Goal: Transaction & Acquisition: Purchase product/service

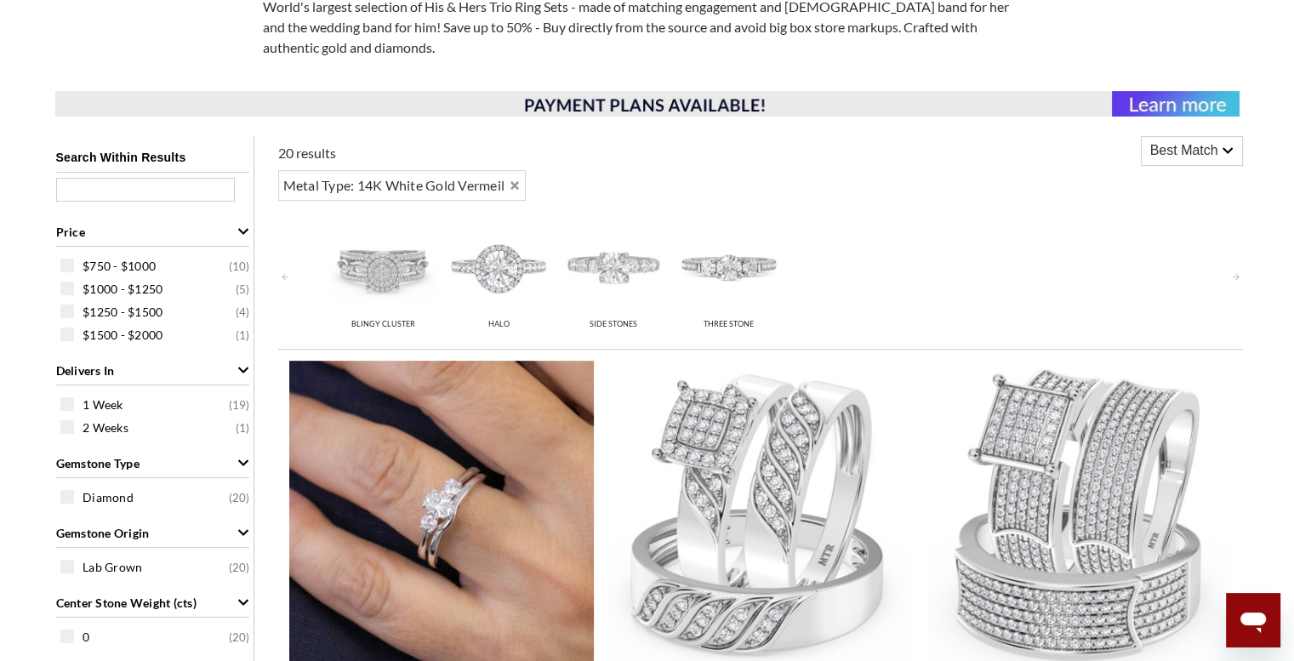
scroll to position [511, 0]
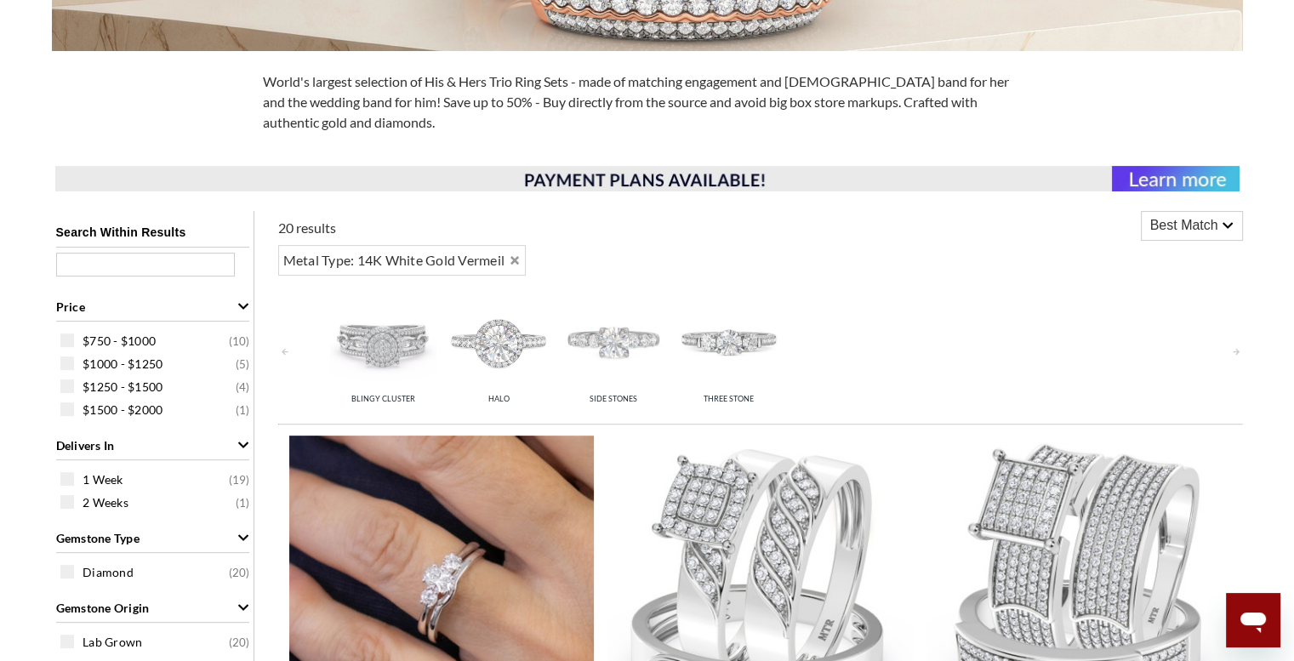
click at [425, 530] on img at bounding box center [442, 589] width 306 height 306
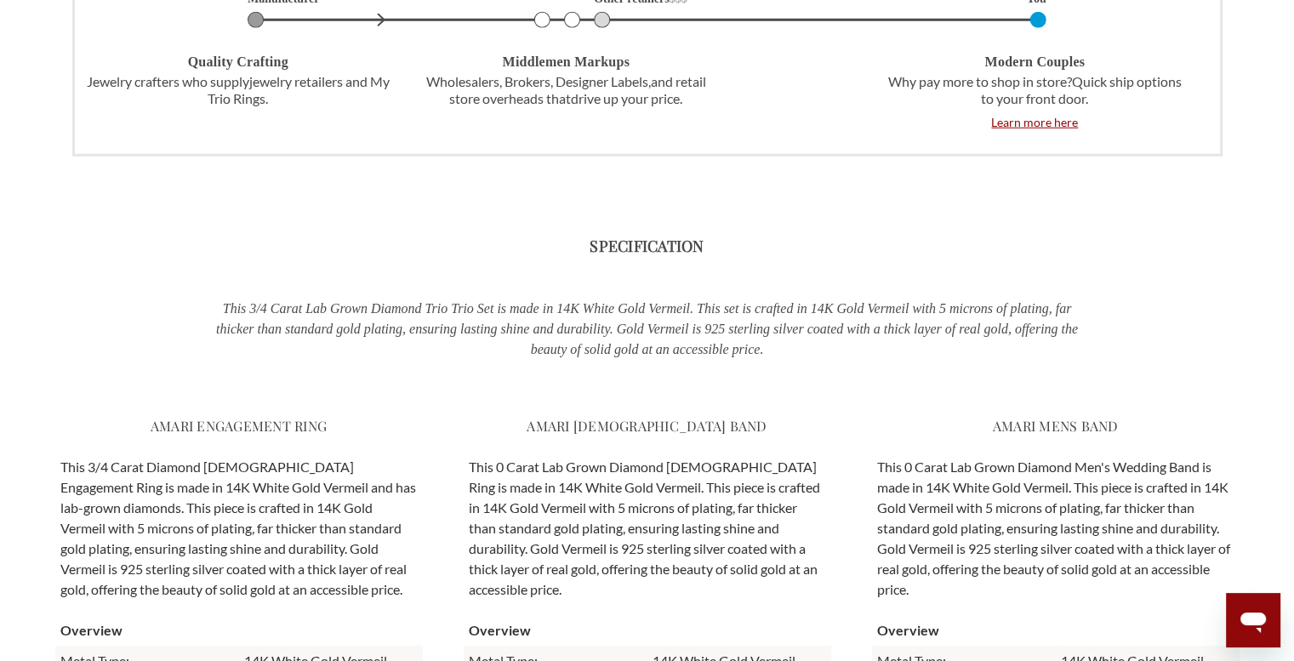
scroll to position [4766, 0]
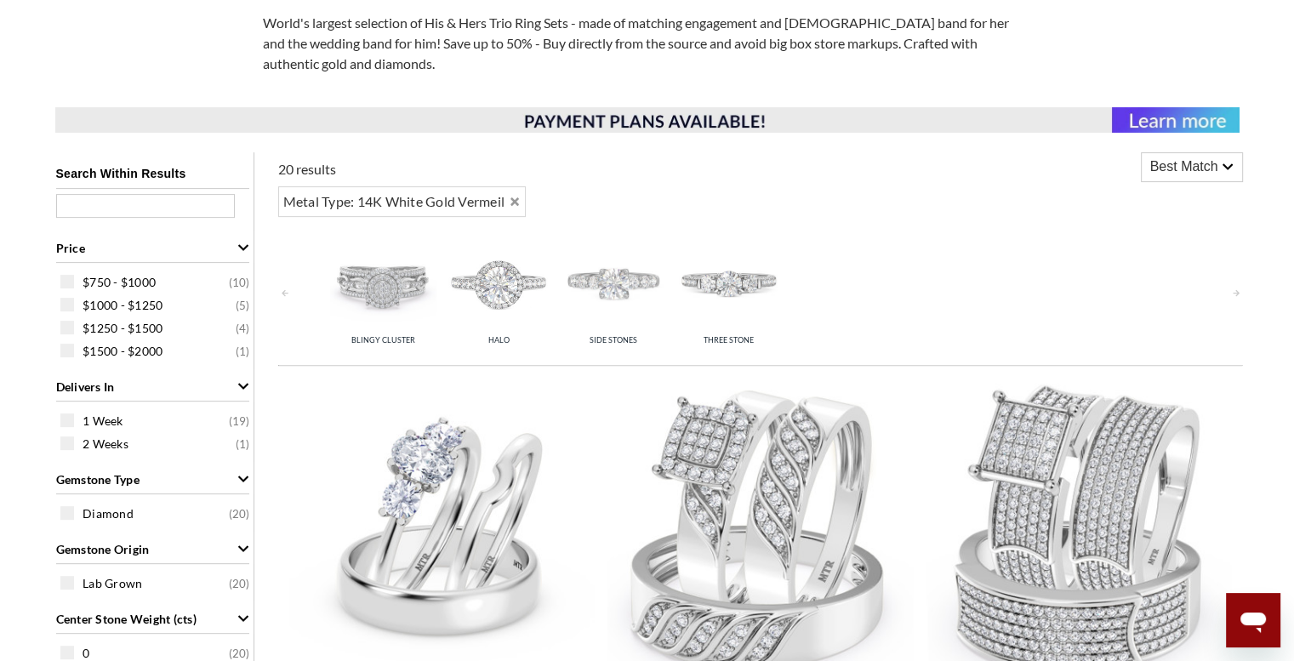
scroll to position [936, 0]
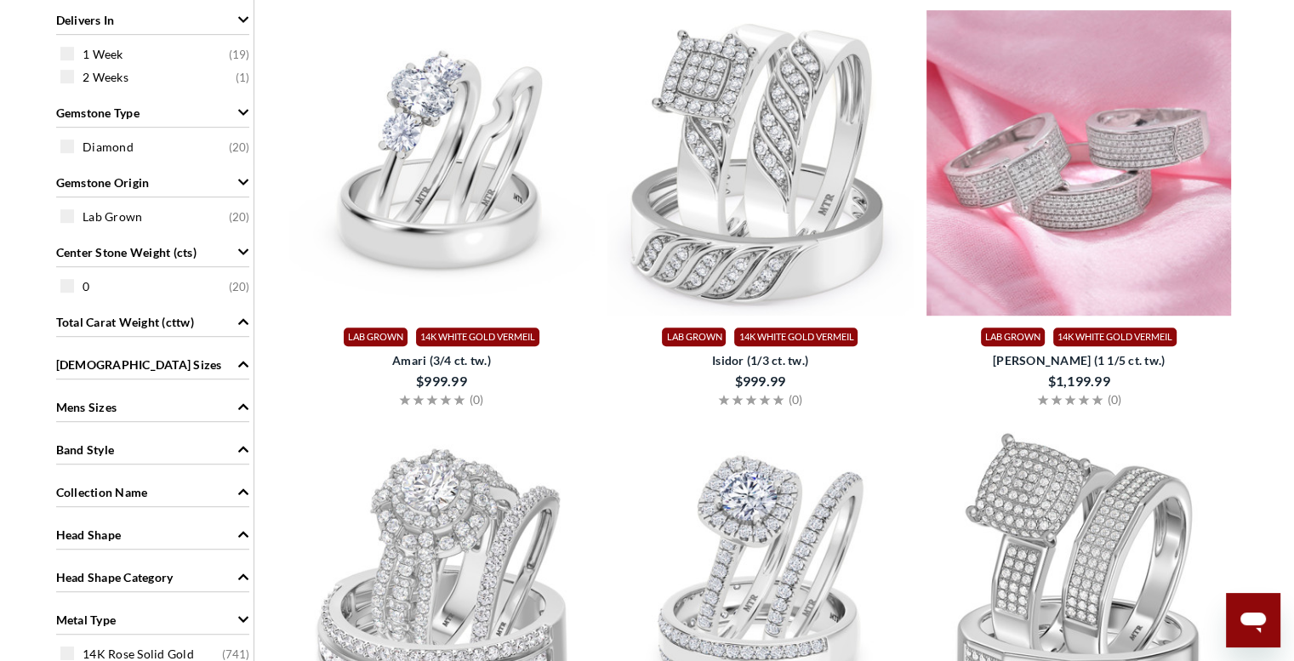
click at [1039, 159] on img at bounding box center [1080, 163] width 306 height 306
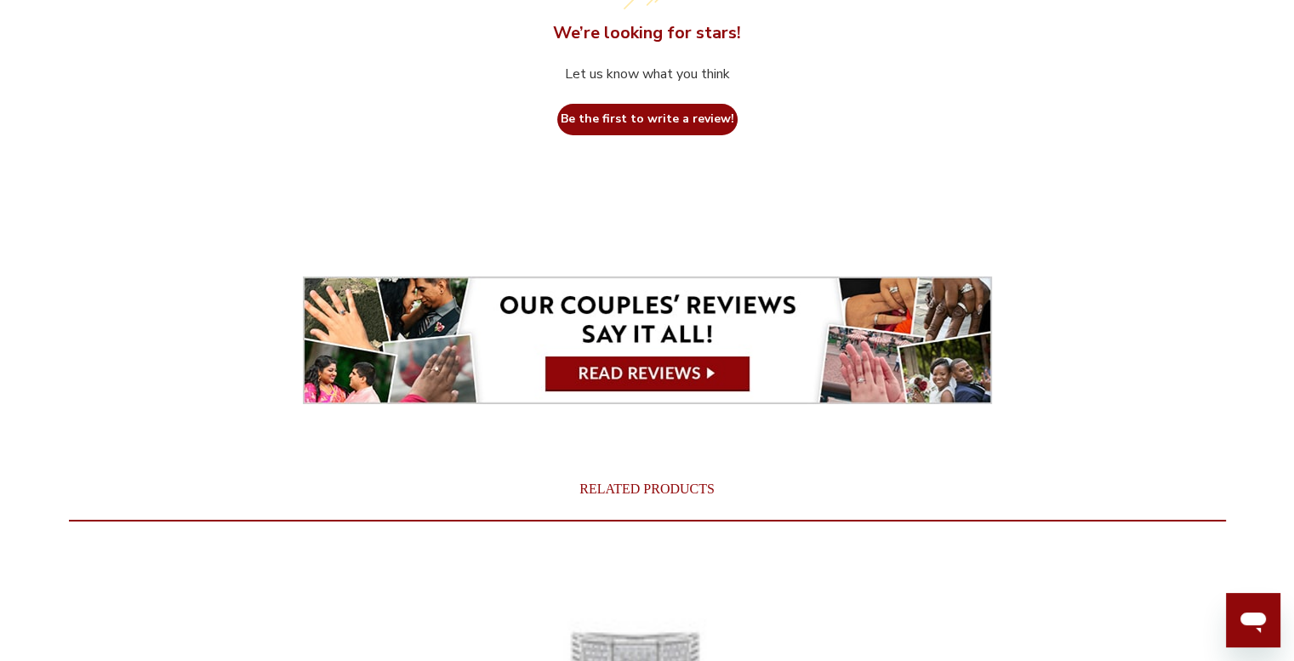
scroll to position [6300, 0]
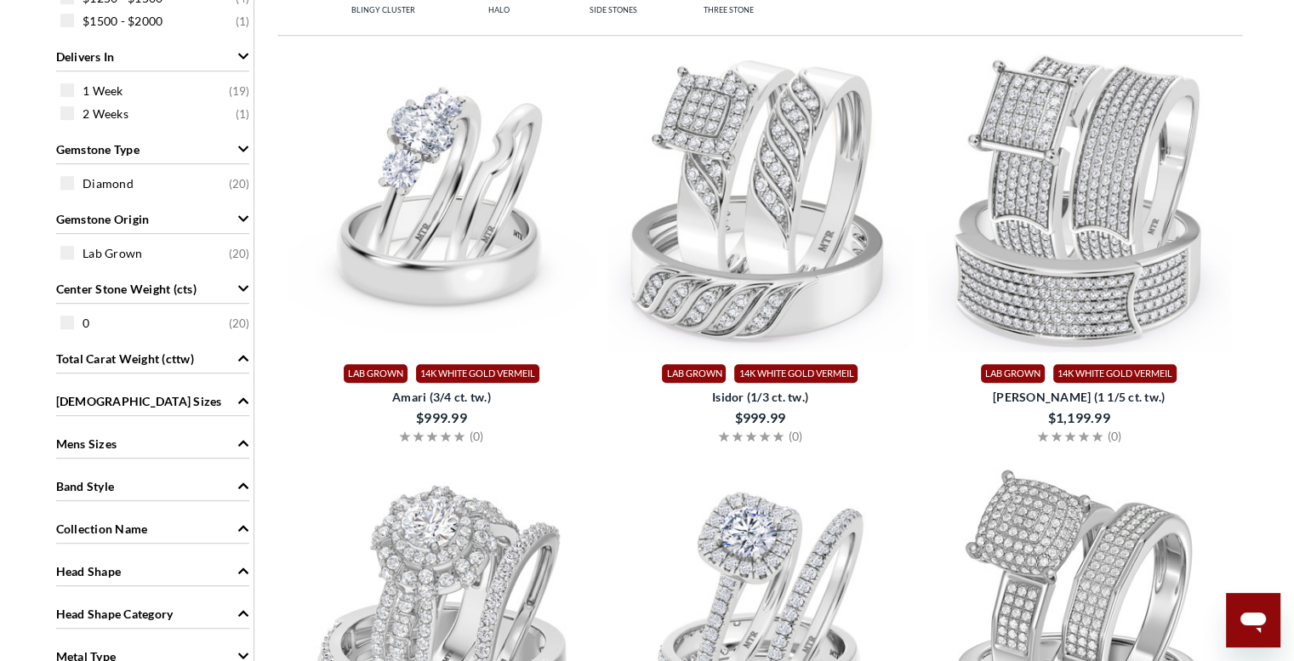
scroll to position [851, 0]
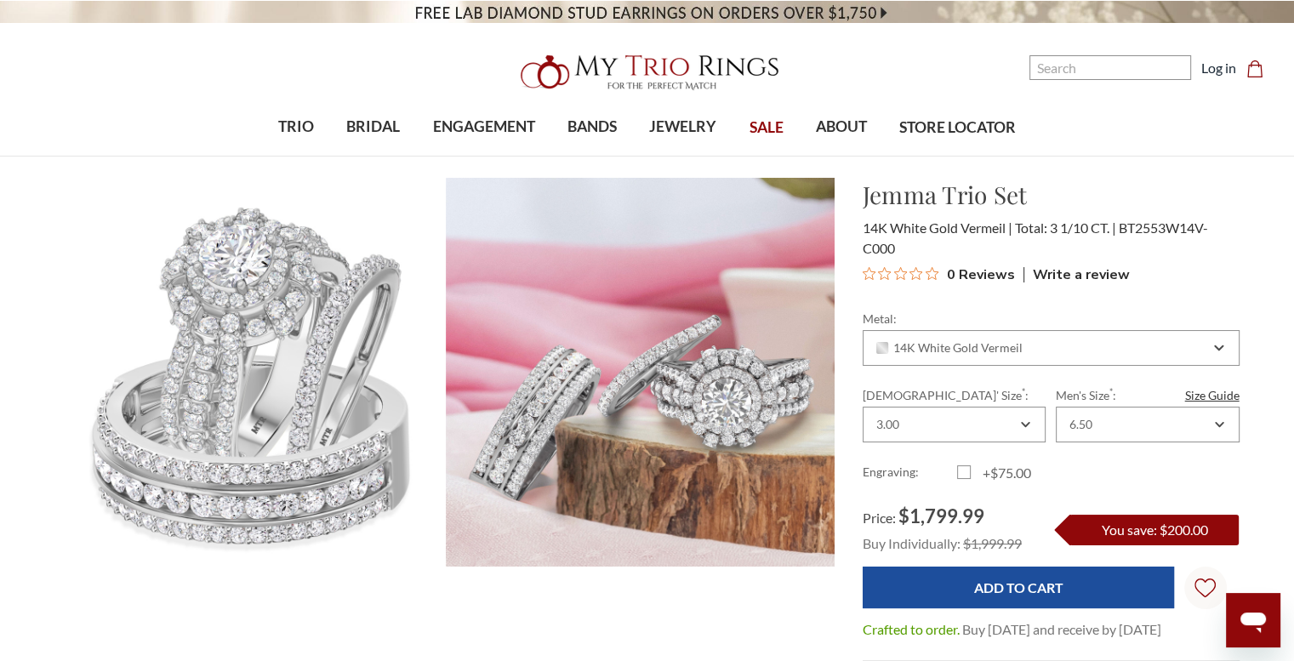
click at [987, 328] on div "Metal: Choose Options 10K Yellow Solid Gold 10K White Solid Gold 10K Rose Solid…" at bounding box center [1051, 338] width 377 height 56
click at [991, 341] on span "14K White Gold Vermeil" at bounding box center [950, 348] width 146 height 14
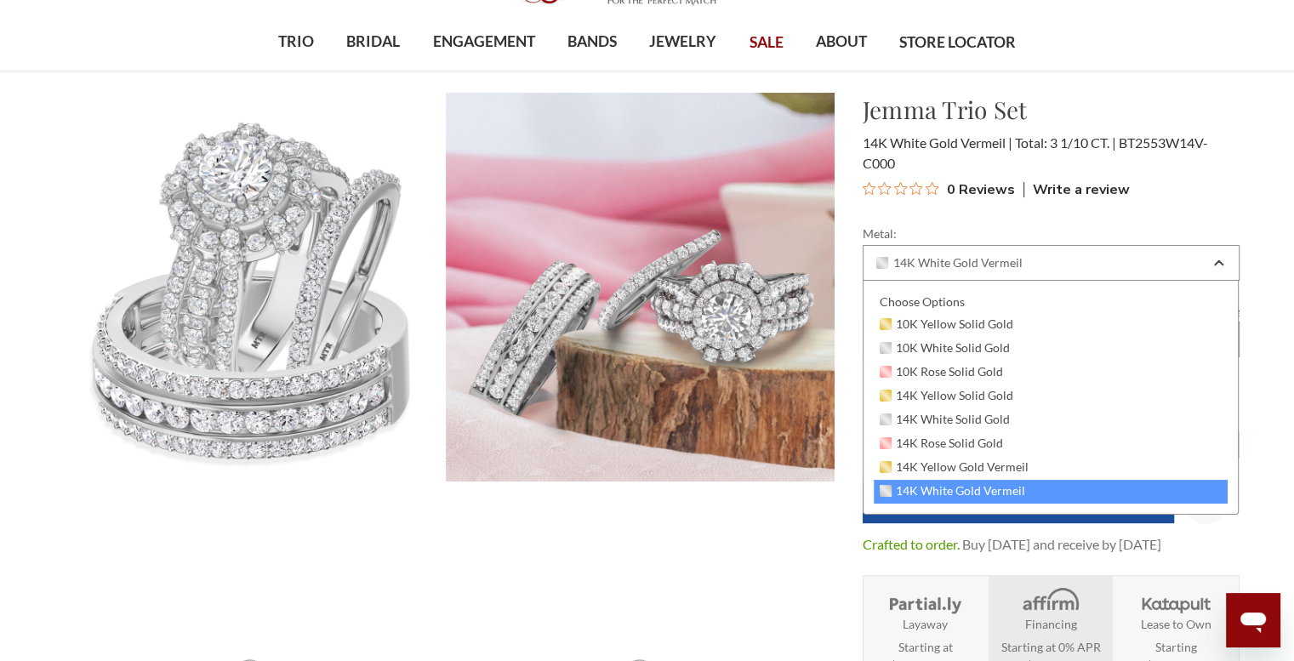
click at [1231, 183] on div "0 Reviews Write a review" at bounding box center [1051, 189] width 377 height 26
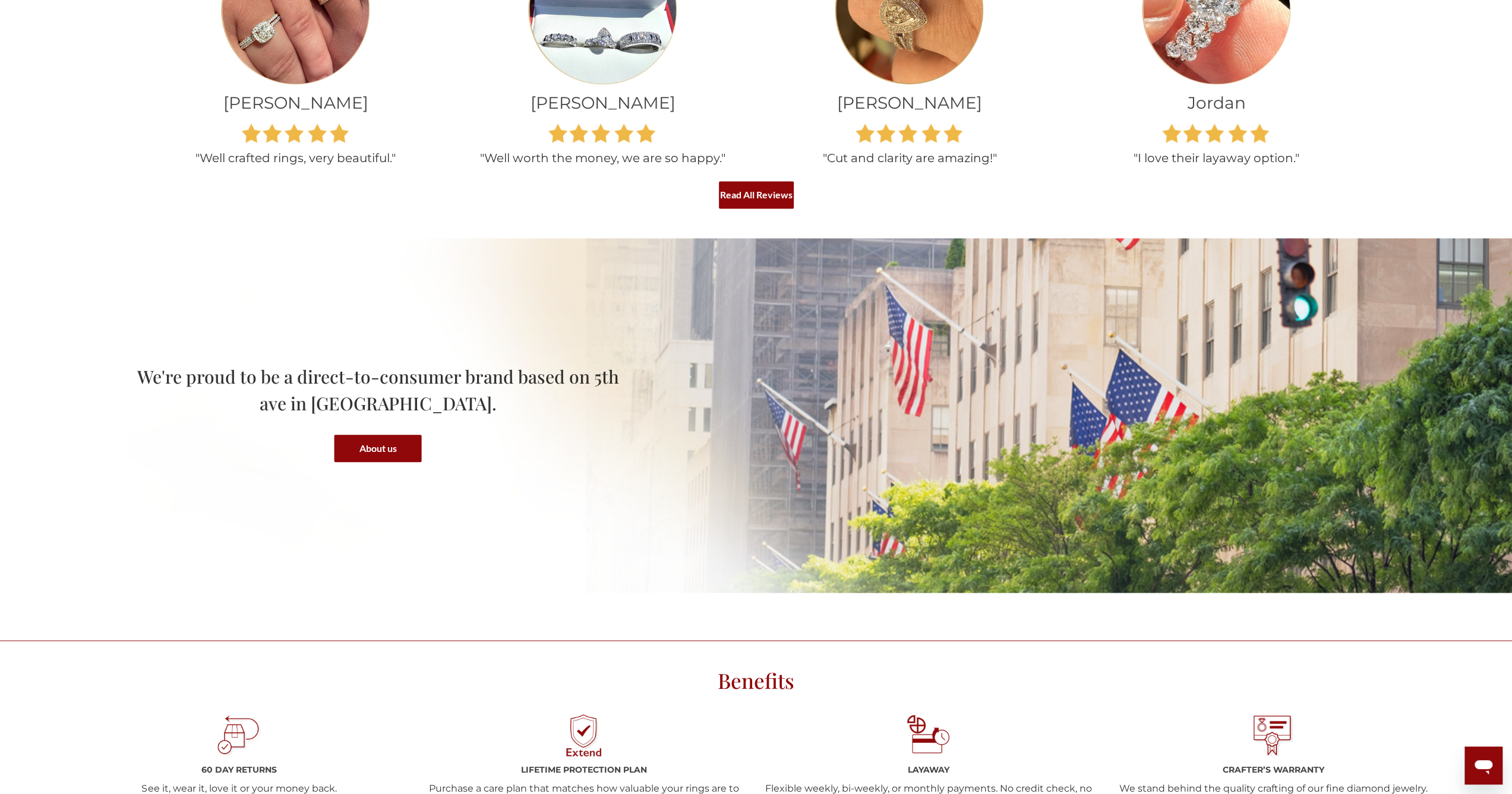
scroll to position [1781, 0]
